Goal: Transaction & Acquisition: Book appointment/travel/reservation

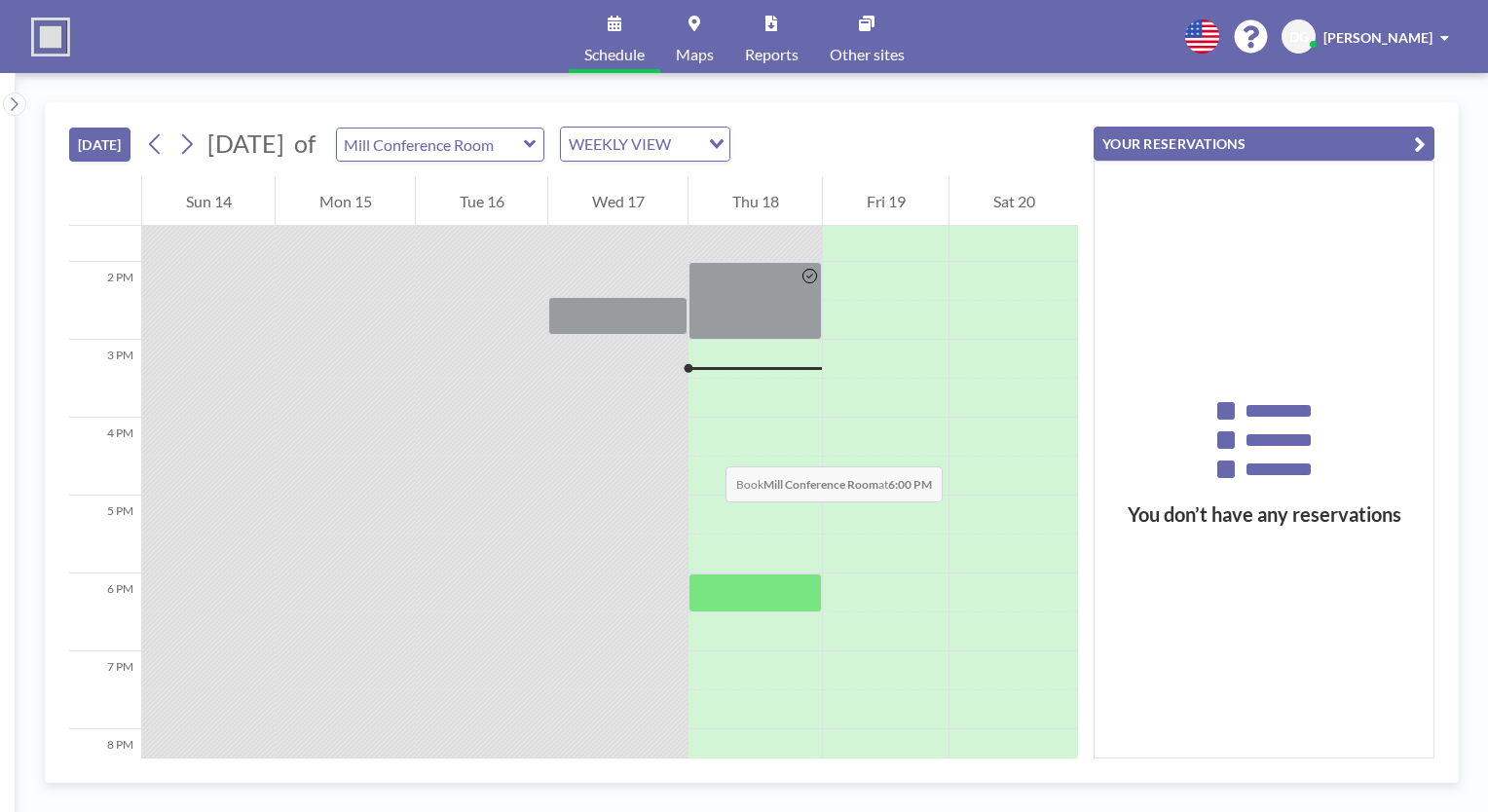
scroll to position [1052, 0]
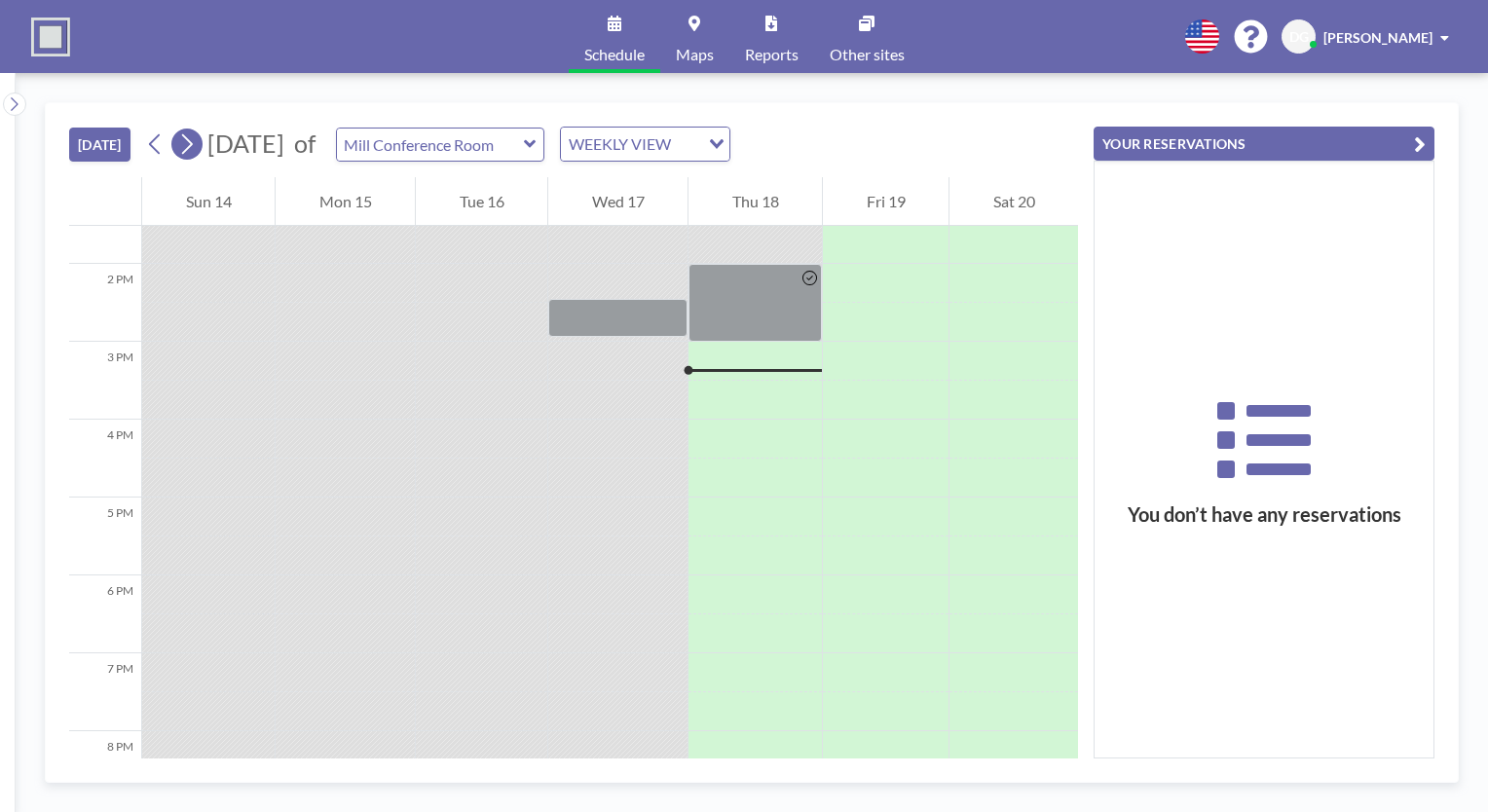
click at [185, 143] on icon at bounding box center [186, 143] width 19 height 29
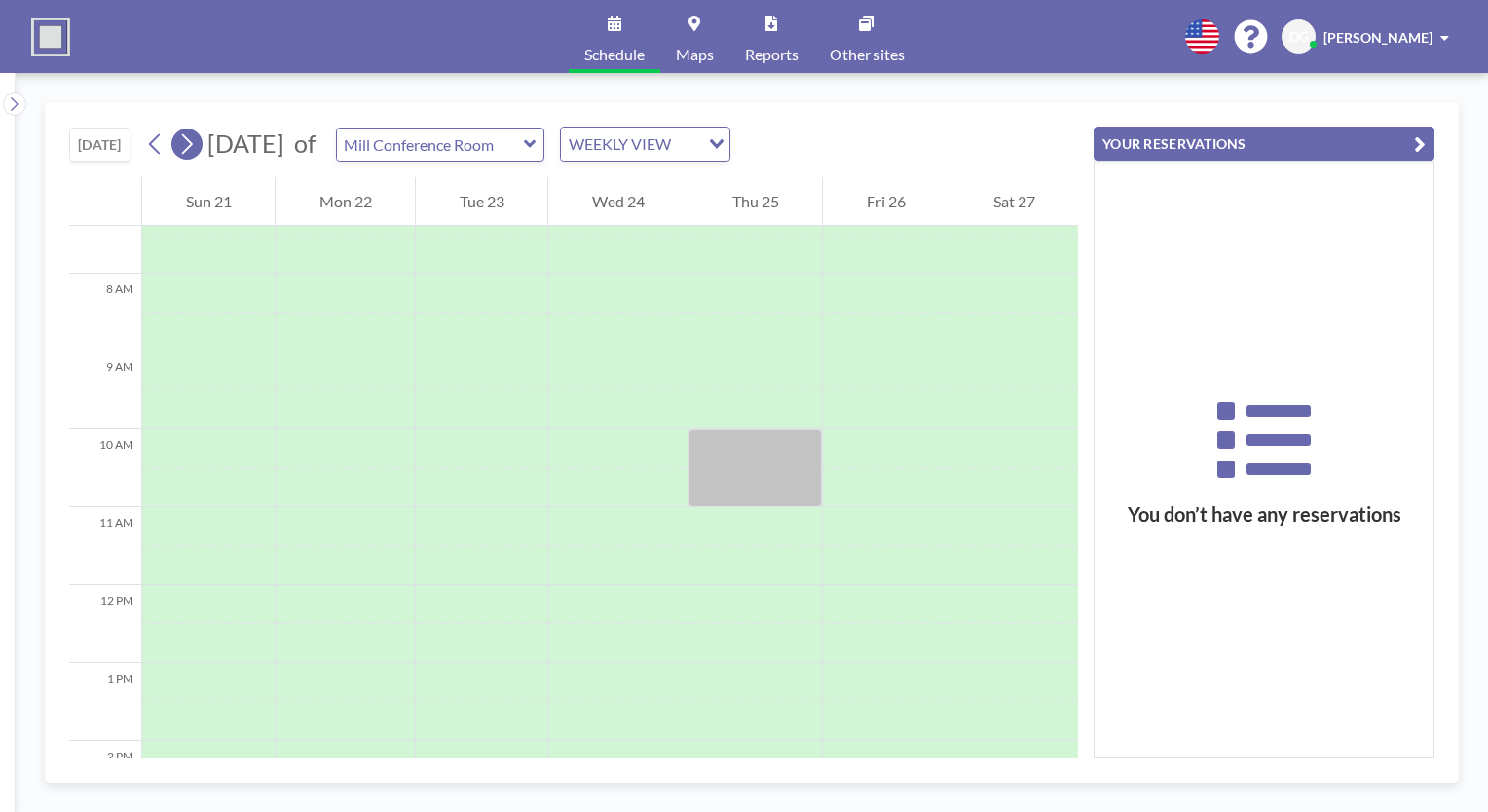
scroll to position [584, 0]
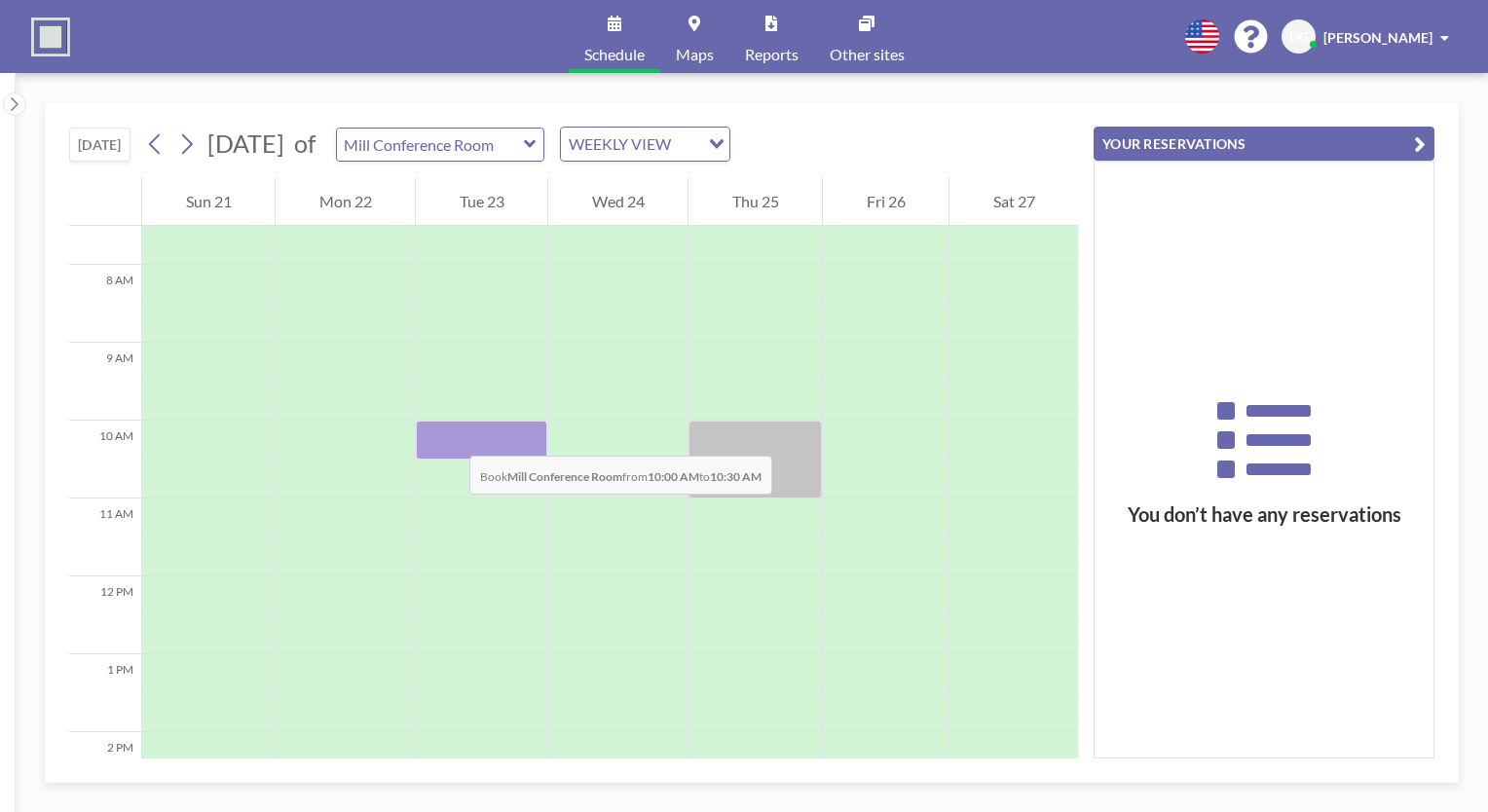
click at [450, 436] on div at bounding box center [482, 440] width 131 height 39
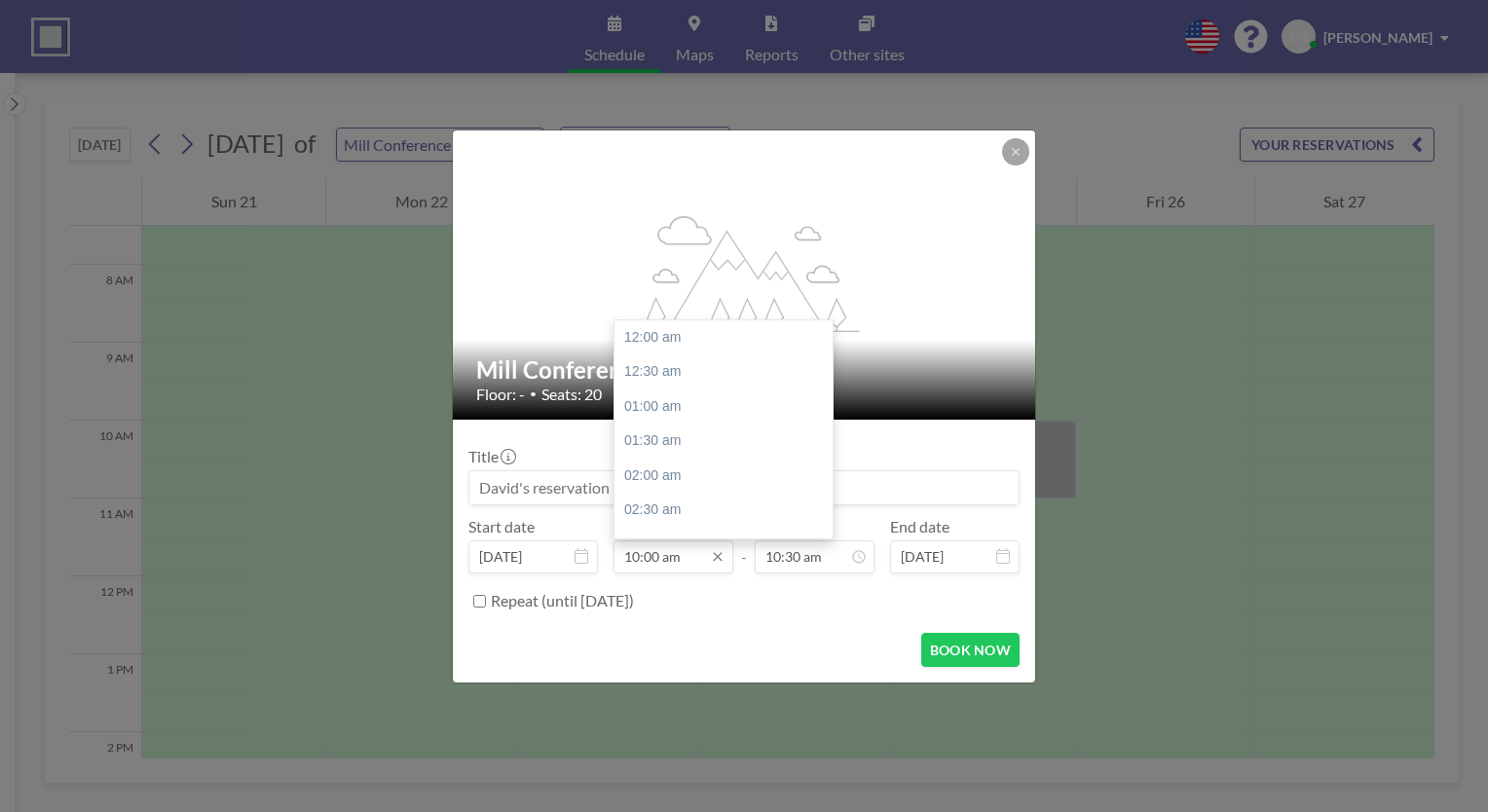
scroll to position [694, 0]
click at [649, 559] on input "10:00 am" at bounding box center [673, 556] width 119 height 33
type input "10:00 am"
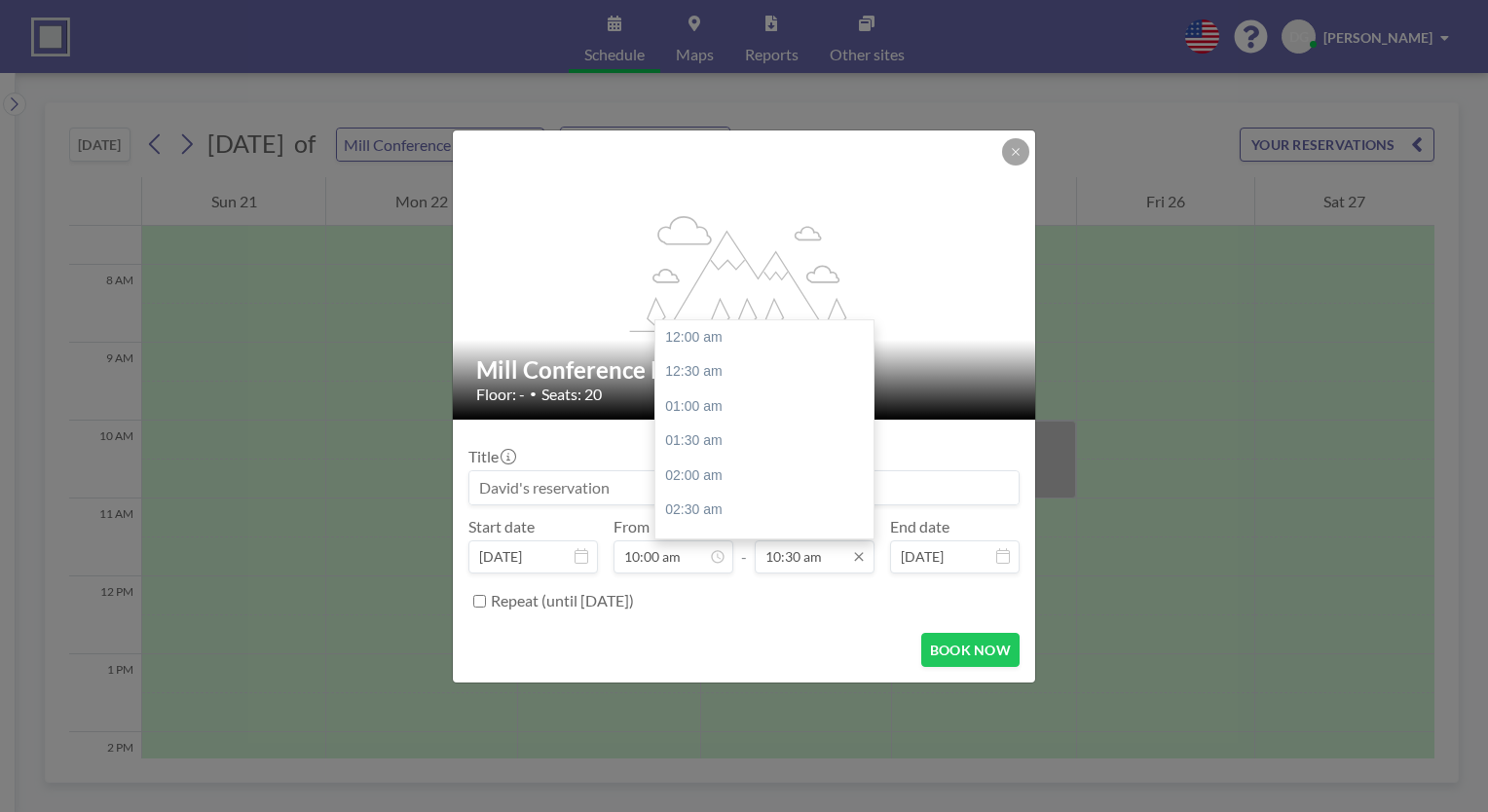
scroll to position [728, 0]
click at [795, 555] on input "10:30 am" at bounding box center [814, 556] width 119 height 33
type input "10:45 am"
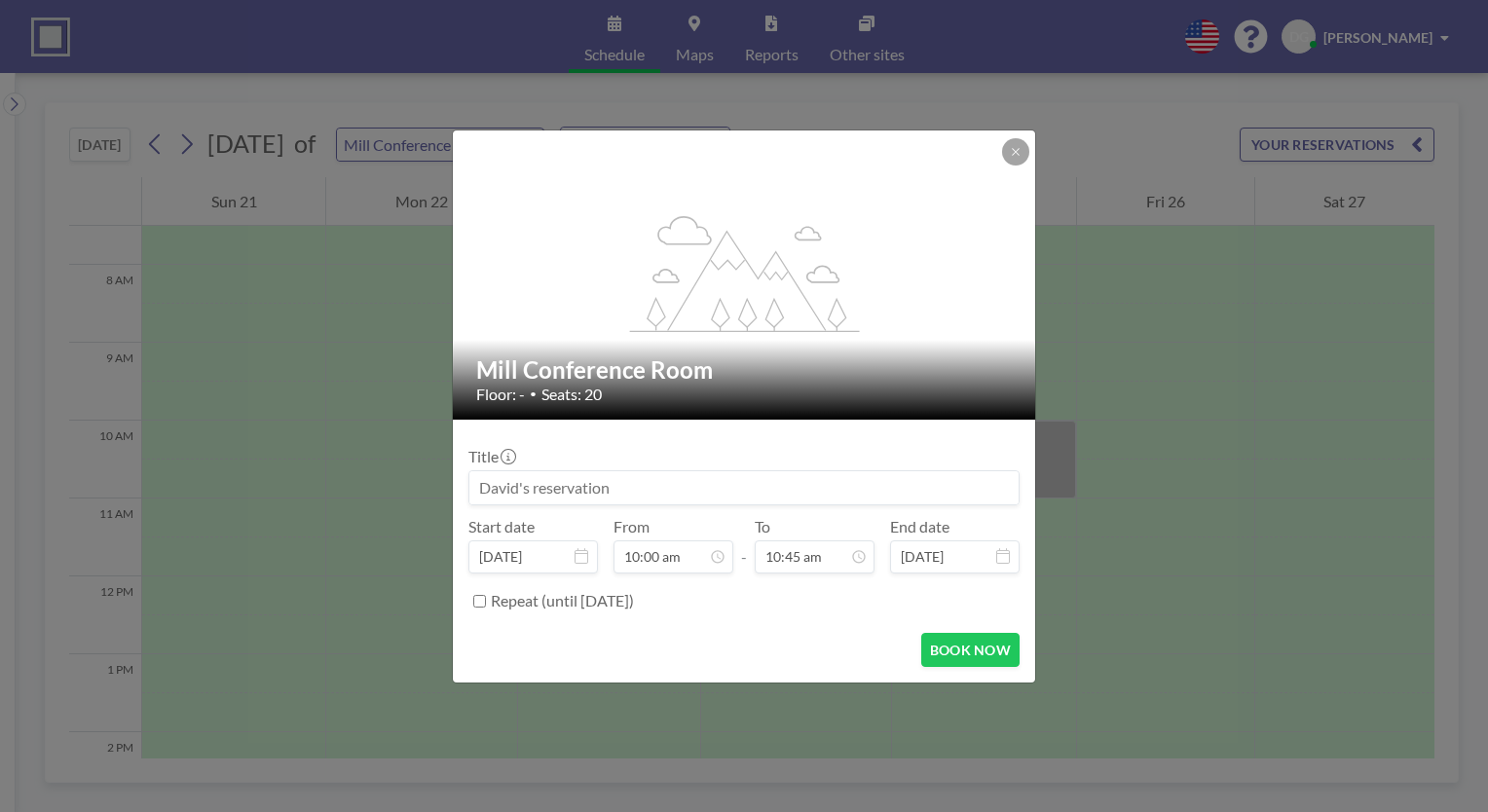
click at [814, 605] on div "Repeat (until [DATE])" at bounding box center [754, 601] width 529 height 32
click at [637, 488] on input at bounding box center [744, 487] width 549 height 33
type input "T"
type input "Pending Thermatool Work Discussion"
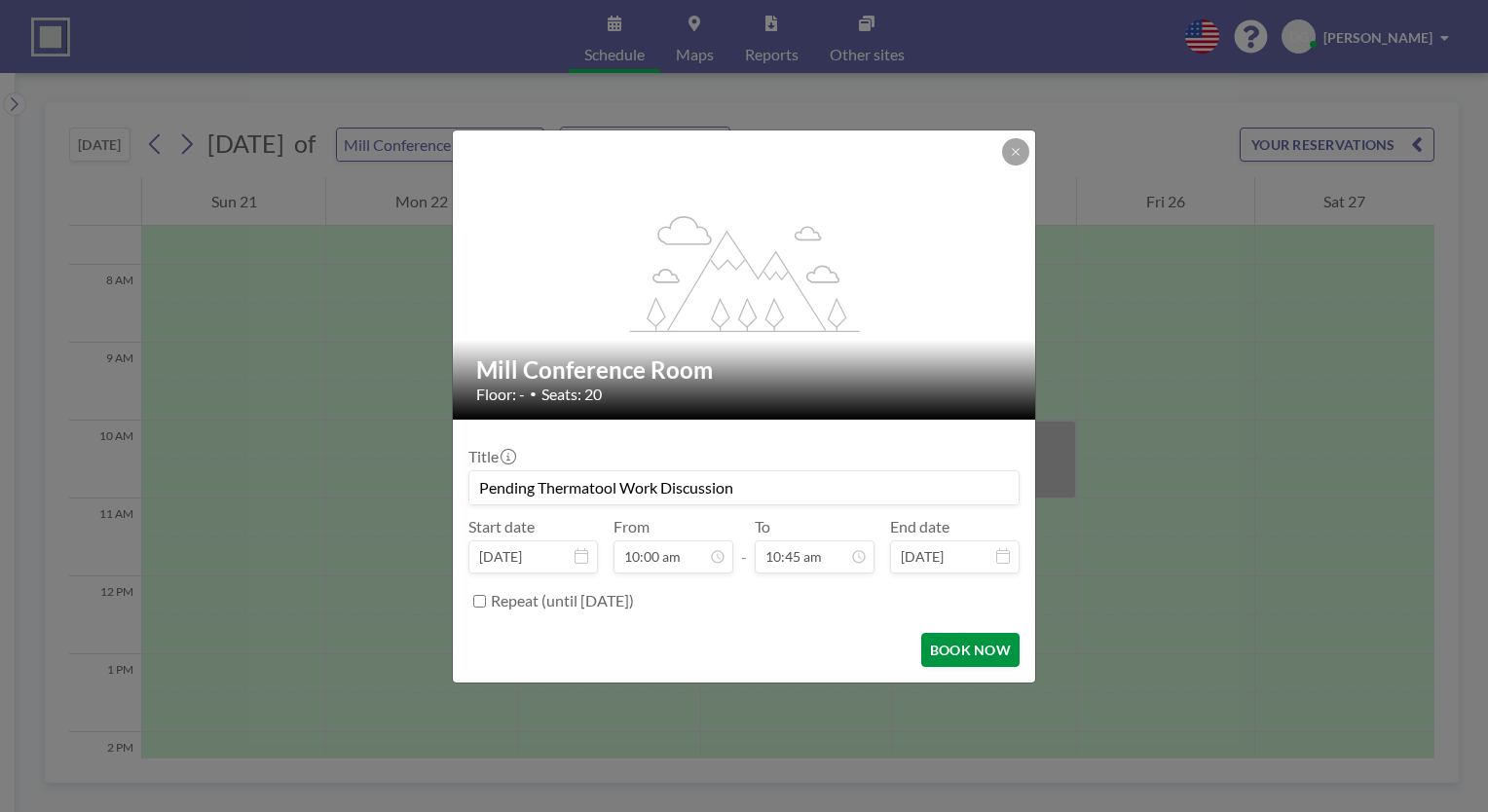
click at [977, 641] on button "BOOK NOW" at bounding box center [969, 650] width 99 height 34
